Goal: Task Accomplishment & Management: Use online tool/utility

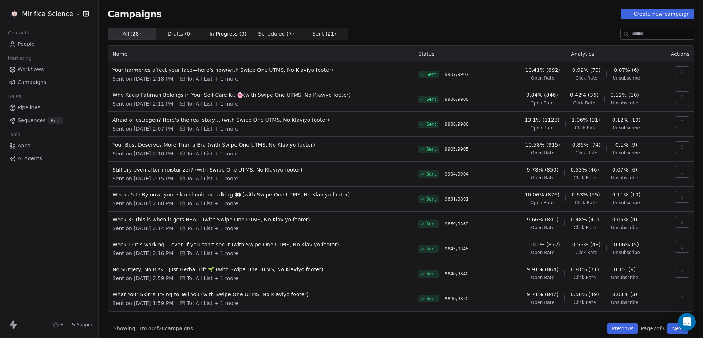
scroll to position [4, 0]
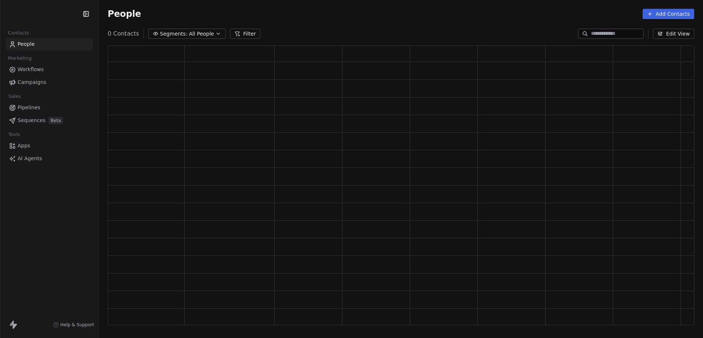
scroll to position [273, 580]
click at [26, 82] on span "Campaigns" at bounding box center [32, 82] width 29 height 8
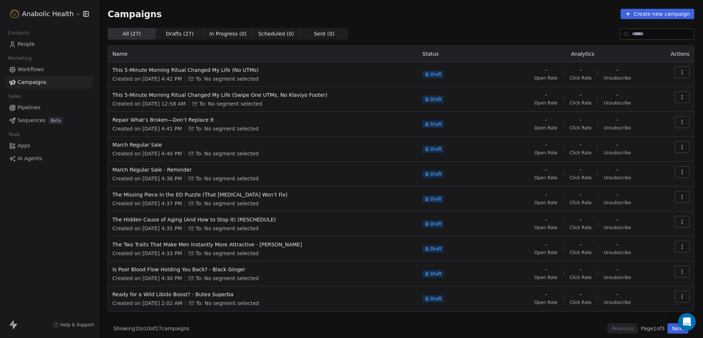
click at [44, 6] on div "How likely are you to recommend Swipe One to others? 0 1 2 3 4 5 6 7 8 9 10 Not…" at bounding box center [351, 169] width 703 height 338
click at [42, 14] on html "Anabolic Health Contacts People Marketing Workflows Campaigns Sales Pipelines S…" at bounding box center [351, 169] width 703 height 338
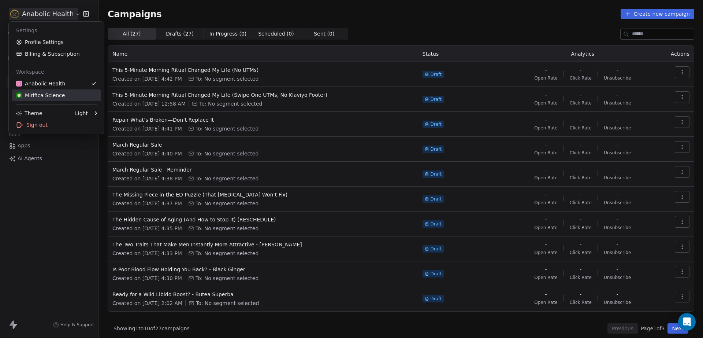
click at [61, 95] on div "Mirifica Science" at bounding box center [56, 95] width 81 height 7
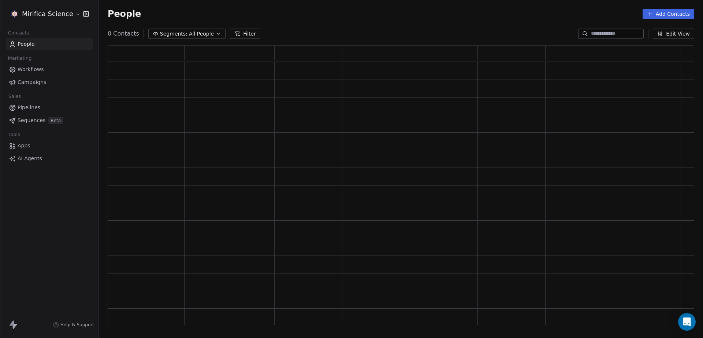
scroll to position [273, 580]
click at [52, 78] on link "Campaigns" at bounding box center [49, 82] width 87 height 12
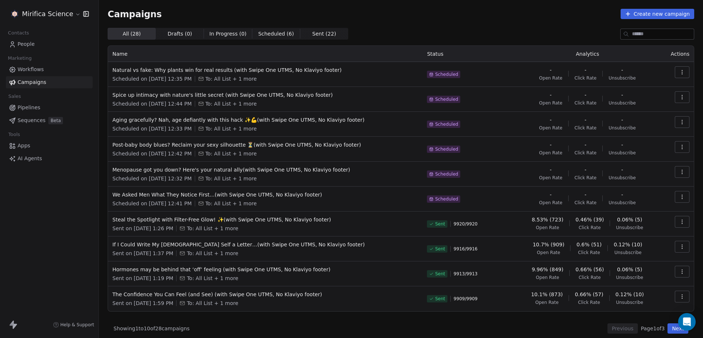
click at [471, 221] on span "9920 / 9920" at bounding box center [466, 224] width 24 height 6
click at [375, 197] on span "We Asked Men What They Notice First…(with Swipe One UTMS, No Klaviyo footer)" at bounding box center [265, 194] width 306 height 7
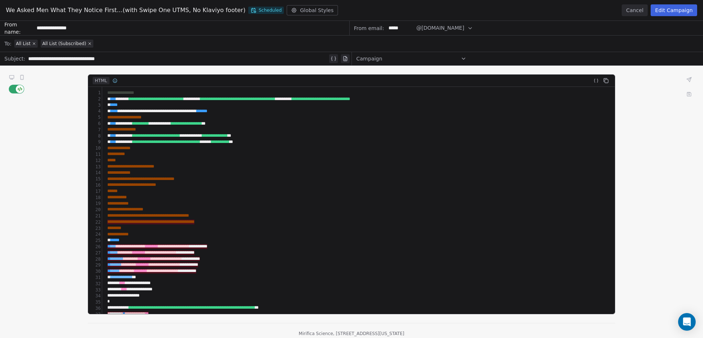
click at [630, 9] on button "Cancel" at bounding box center [635, 10] width 26 height 12
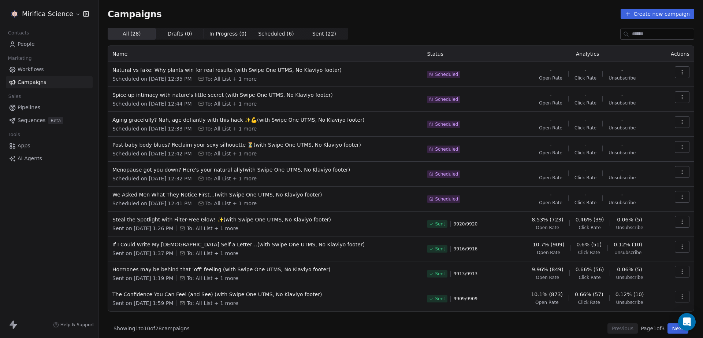
click at [40, 47] on link "People" at bounding box center [49, 44] width 87 height 12
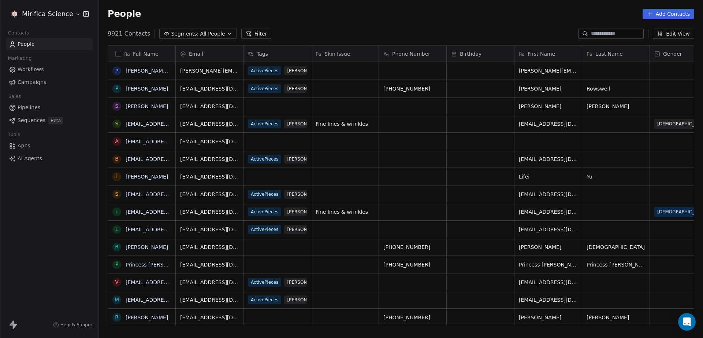
scroll to position [290, 597]
click at [47, 249] on div "Mirifica Science Contacts People Marketing Workflows Campaigns Sales Pipelines …" at bounding box center [49, 169] width 99 height 338
click at [191, 32] on span "Segments:" at bounding box center [184, 34] width 27 height 8
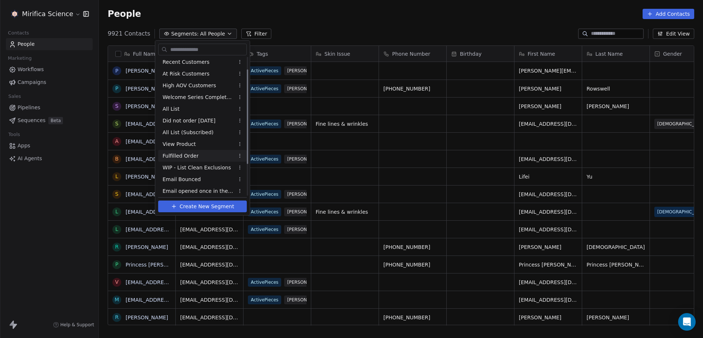
scroll to position [63, 0]
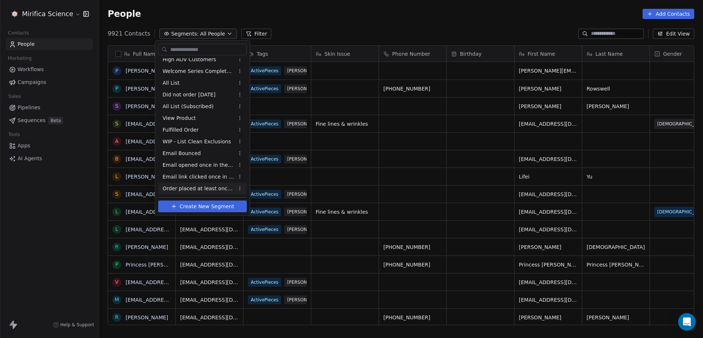
click at [34, 216] on html "Mirifica Science Contacts People Marketing Workflows Campaigns Sales Pipelines …" at bounding box center [351, 169] width 703 height 338
click at [34, 216] on div "Mirifica Science Contacts People Marketing Workflows Campaigns Sales Pipelines …" at bounding box center [49, 169] width 99 height 338
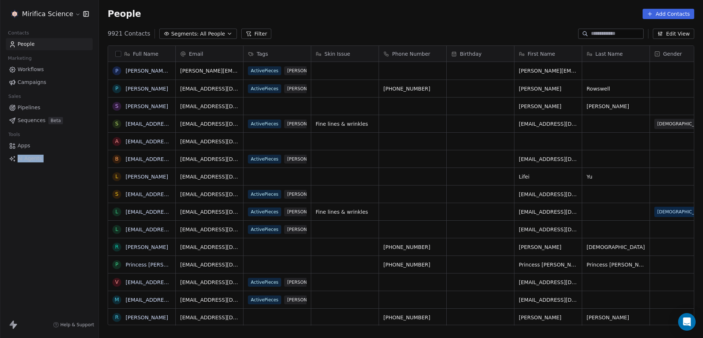
click at [34, 216] on div "Mirifica Science Contacts People Marketing Workflows Campaigns Sales Pipelines …" at bounding box center [49, 169] width 99 height 338
click at [46, 193] on div "Mirifica Science Contacts People Marketing Workflows Campaigns Sales Pipelines …" at bounding box center [49, 169] width 99 height 338
click at [48, 194] on div "Mirifica Science Contacts People Marketing Workflows Campaigns Sales Pipelines …" at bounding box center [49, 169] width 99 height 338
click at [9, 221] on div "Mirifica Science Contacts People Marketing Workflows Campaigns Sales Pipelines …" at bounding box center [49, 169] width 99 height 338
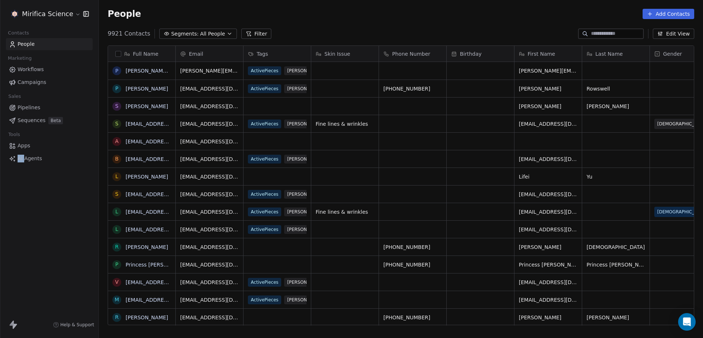
click at [9, 221] on div "Mirifica Science Contacts People Marketing Workflows Campaigns Sales Pipelines …" at bounding box center [49, 169] width 99 height 338
click at [11, 220] on div "Mirifica Science Contacts People Marketing Workflows Campaigns Sales Pipelines …" at bounding box center [49, 169] width 99 height 338
drag, startPoint x: 12, startPoint y: 220, endPoint x: 21, endPoint y: 220, distance: 9.2
click at [12, 220] on div "Mirifica Science Contacts People Marketing Workflows Campaigns Sales Pipelines …" at bounding box center [49, 169] width 99 height 338
drag, startPoint x: 21, startPoint y: 220, endPoint x: 52, endPoint y: 188, distance: 44.3
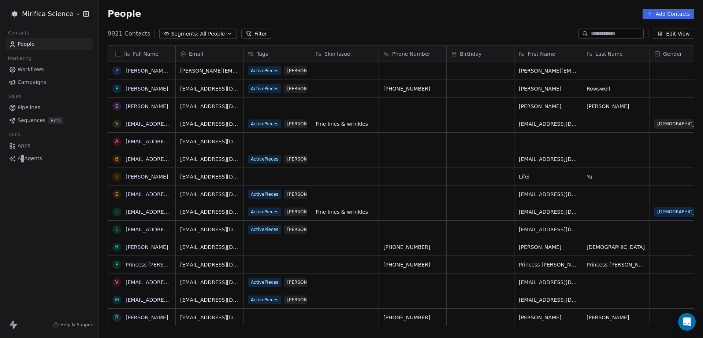
click at [24, 220] on div "Mirifica Science Contacts People Marketing Workflows Campaigns Sales Pipelines …" at bounding box center [49, 169] width 99 height 338
click at [61, 175] on div "Mirifica Science Contacts People Marketing Workflows Campaigns Sales Pipelines …" at bounding box center [49, 169] width 99 height 338
click at [61, 174] on div "Mirifica Science Contacts People Marketing Workflows Campaigns Sales Pipelines …" at bounding box center [49, 169] width 99 height 338
click at [74, 202] on div "Mirifica Science Contacts People Marketing Workflows Campaigns Sales Pipelines …" at bounding box center [49, 169] width 99 height 338
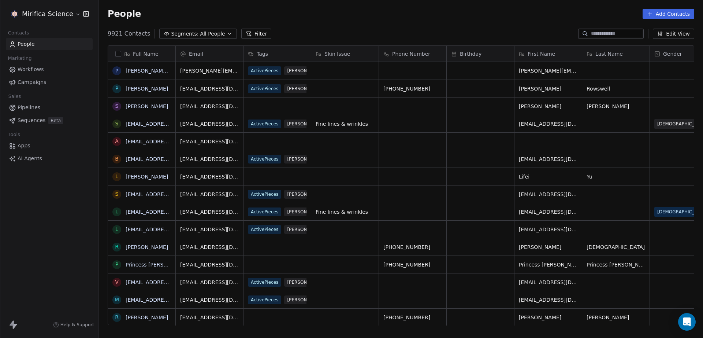
click at [49, 202] on div "Mirifica Science Contacts People Marketing Workflows Campaigns Sales Pipelines …" at bounding box center [49, 169] width 99 height 338
click at [51, 200] on div "Mirifica Science Contacts People Marketing Workflows Campaigns Sales Pipelines …" at bounding box center [49, 169] width 99 height 338
click at [74, 234] on div "Mirifica Science Contacts People Marketing Workflows Campaigns Sales Pipelines …" at bounding box center [49, 169] width 99 height 338
click at [67, 222] on div "Mirifica Science Contacts People Marketing Workflows Campaigns Sales Pipelines …" at bounding box center [49, 169] width 99 height 338
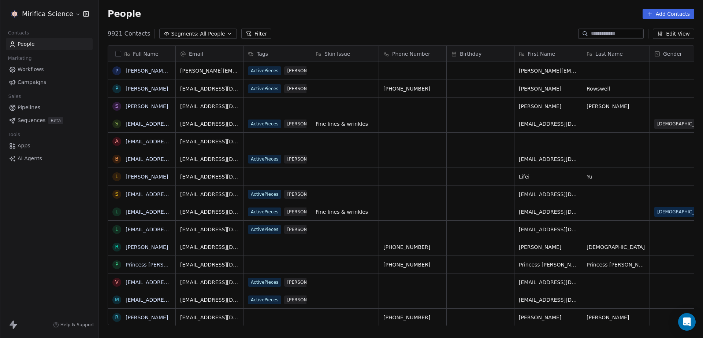
click at [57, 204] on div "Mirifica Science Contacts People Marketing Workflows Campaigns Sales Pipelines …" at bounding box center [49, 169] width 99 height 338
drag, startPoint x: 57, startPoint y: 204, endPoint x: 29, endPoint y: 214, distance: 29.2
click at [34, 212] on div "Mirifica Science Contacts People Marketing Workflows Campaigns Sales Pipelines …" at bounding box center [49, 169] width 99 height 338
click at [29, 215] on div "Mirifica Science Contacts People Marketing Workflows Campaigns Sales Pipelines …" at bounding box center [49, 169] width 99 height 338
click at [57, 199] on div "Mirifica Science Contacts People Marketing Workflows Campaigns Sales Pipelines …" at bounding box center [49, 169] width 99 height 338
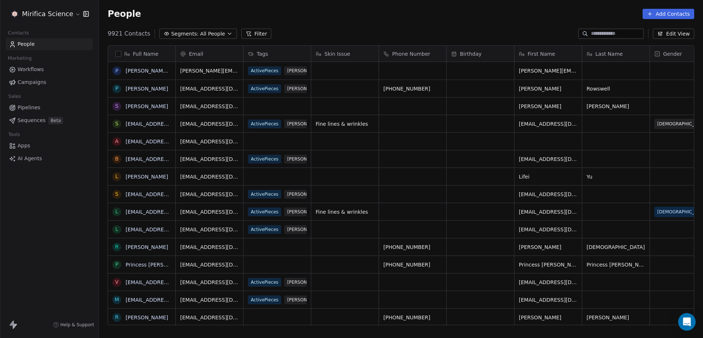
click at [57, 199] on div "Mirifica Science Contacts People Marketing Workflows Campaigns Sales Pipelines …" at bounding box center [49, 169] width 99 height 338
click at [44, 216] on div "Mirifica Science Contacts People Marketing Workflows Campaigns Sales Pipelines …" at bounding box center [49, 169] width 99 height 338
click at [74, 196] on div "Mirifica Science Contacts People Marketing Workflows Campaigns Sales Pipelines …" at bounding box center [49, 169] width 99 height 338
click at [27, 234] on div "Mirifica Science Contacts People Marketing Workflows Campaigns Sales Pipelines …" at bounding box center [49, 169] width 99 height 338
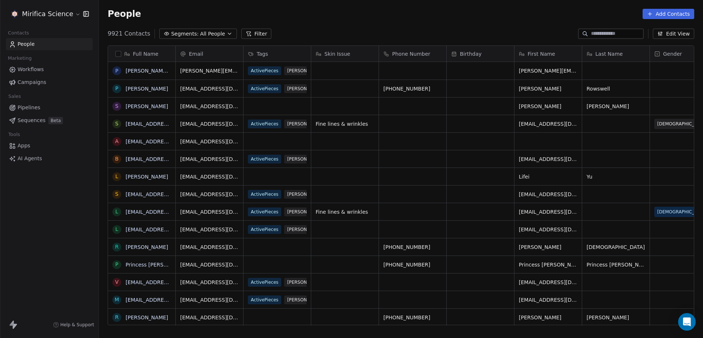
click at [46, 82] on link "Campaigns" at bounding box center [49, 82] width 87 height 12
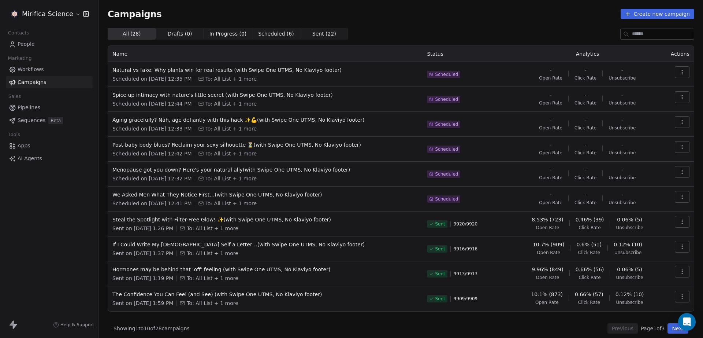
click at [50, 241] on div "Mirifica Science Contacts People Marketing Workflows Campaigns Sales Pipelines …" at bounding box center [49, 169] width 99 height 338
click at [396, 223] on div "Steal the Spotlight with Filter-Free Glow! ✨(with Swipe One UTMS, No Klaviyo fo…" at bounding box center [265, 224] width 306 height 16
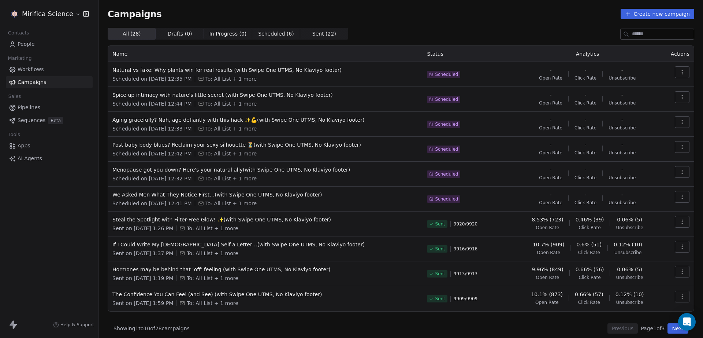
click at [396, 223] on div "Steal the Spotlight with Filter-Free Glow! ✨(with Swipe One UTMS, No Klaviyo fo…" at bounding box center [265, 224] width 306 height 16
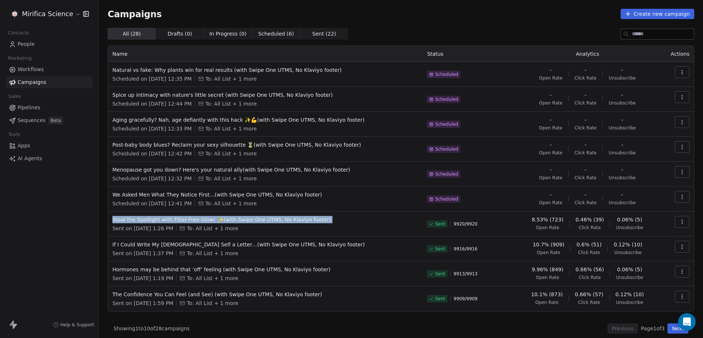
click at [397, 223] on div "Steal the Spotlight with Filter-Free Glow! ✨(with Swipe One UTMS, No Klaviyo fo…" at bounding box center [265, 224] width 306 height 16
click at [411, 218] on span "Steal the Spotlight with Filter-Free Glow! ✨(with Swipe One UTMS, No Klaviyo fo…" at bounding box center [265, 219] width 306 height 7
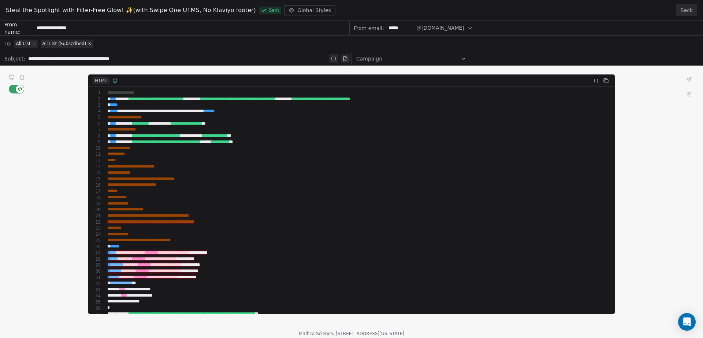
click at [689, 13] on button "Back" at bounding box center [686, 10] width 21 height 12
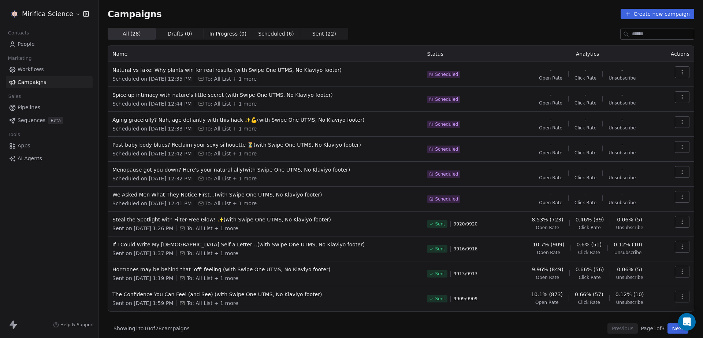
click at [357, 188] on td "We Asked Men What They Notice First…(with Swipe One UTMS, No Klaviyo footer) Sc…" at bounding box center [265, 198] width 315 height 25
click at [340, 197] on span "We Asked Men What They Notice First…(with Swipe One UTMS, No Klaviyo footer)" at bounding box center [265, 194] width 306 height 7
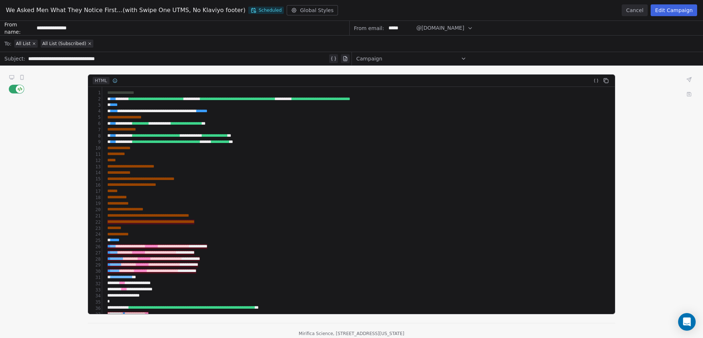
click at [12, 78] on div "**********" at bounding box center [351, 179] width 703 height 317
click at [678, 167] on div "**********" at bounding box center [351, 179] width 703 height 317
click at [413, 193] on div "**********" at bounding box center [351, 179] width 703 height 317
click at [306, 179] on div "**********" at bounding box center [351, 179] width 703 height 317
